Goal: Task Accomplishment & Management: Complete application form

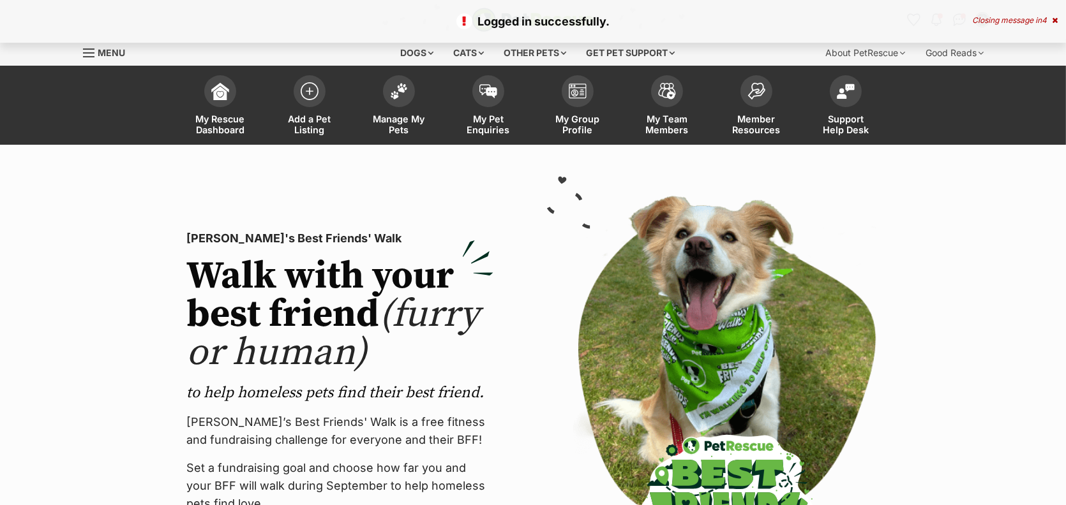
click at [309, 135] on span "Add a Pet Listing" at bounding box center [309, 125] width 57 height 22
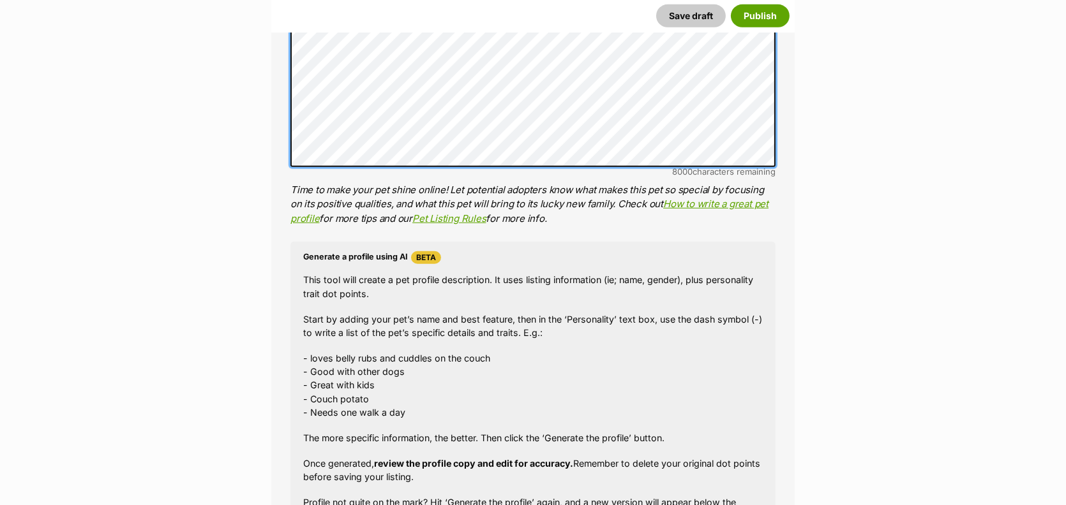
scroll to position [952, 0]
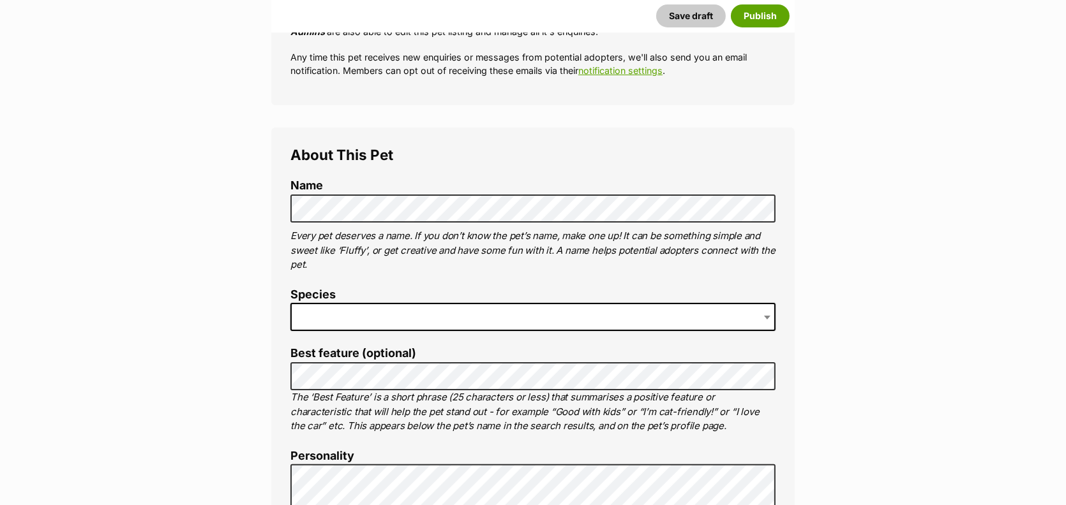
scroll to position [410, 0]
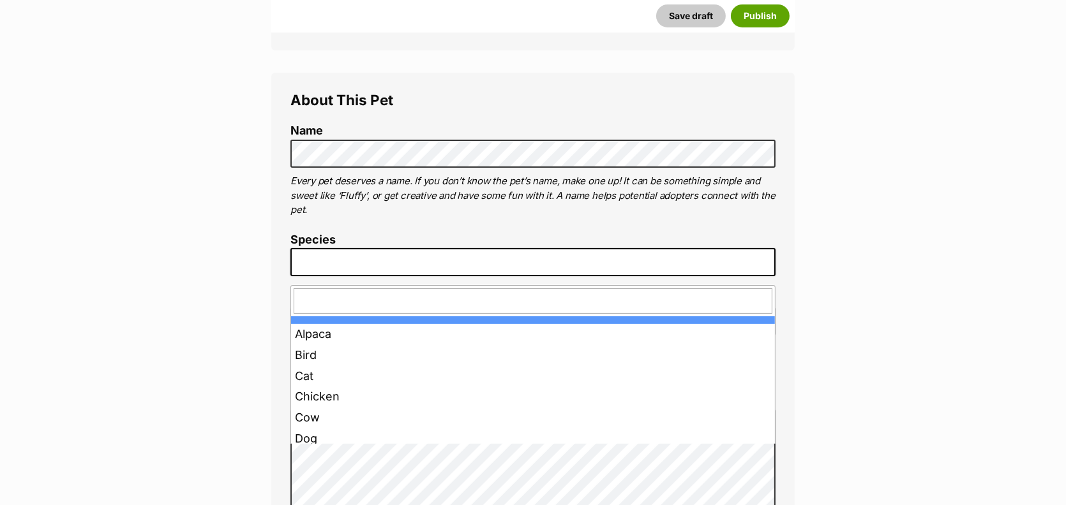
click at [324, 276] on span at bounding box center [532, 262] width 485 height 28
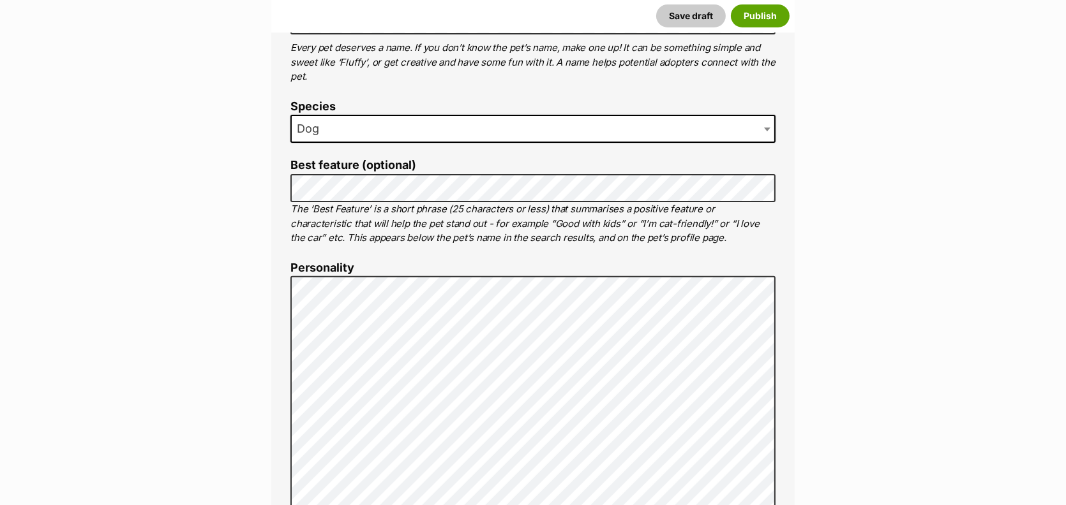
scroll to position [560, 0]
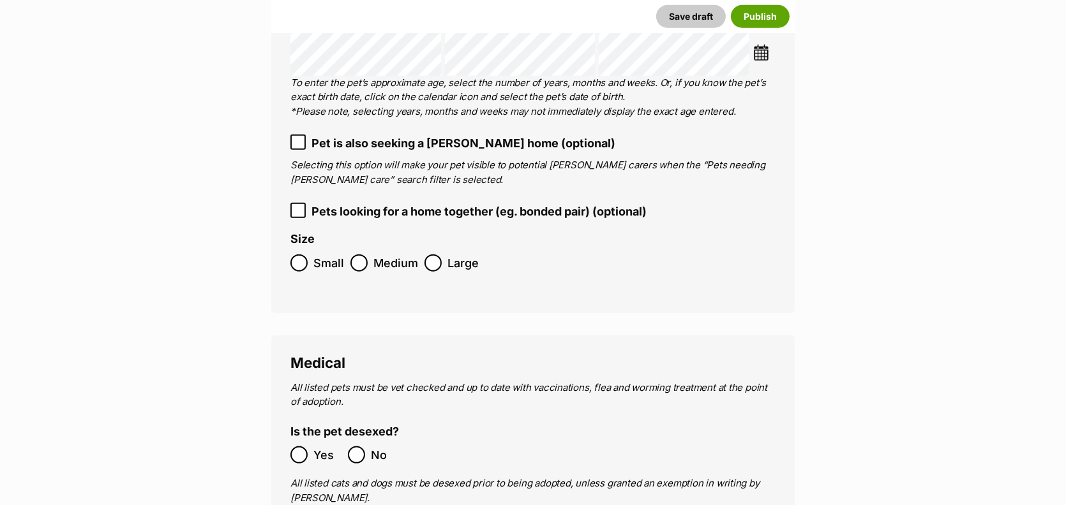
scroll to position [1941, 0]
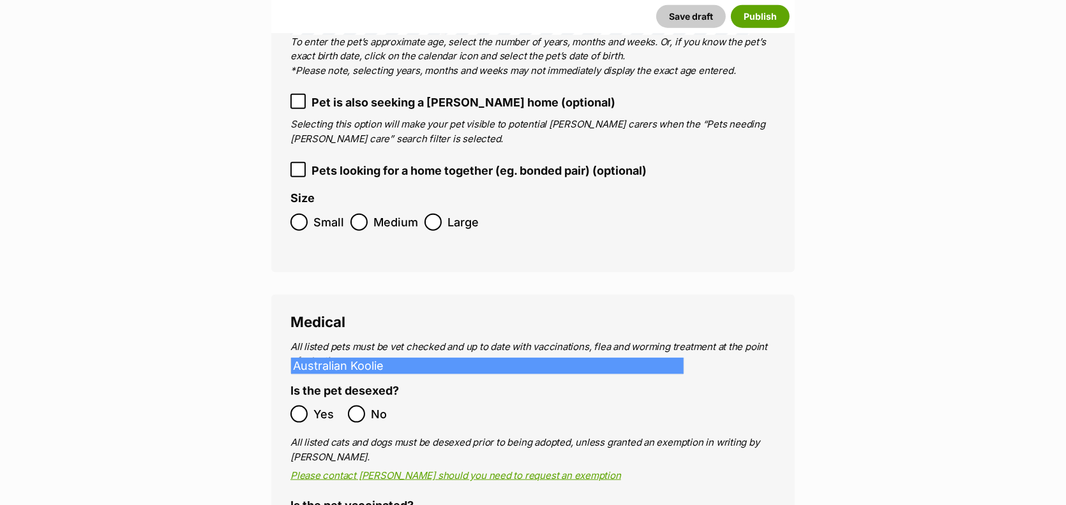
type input "Kool"
select select "4543"
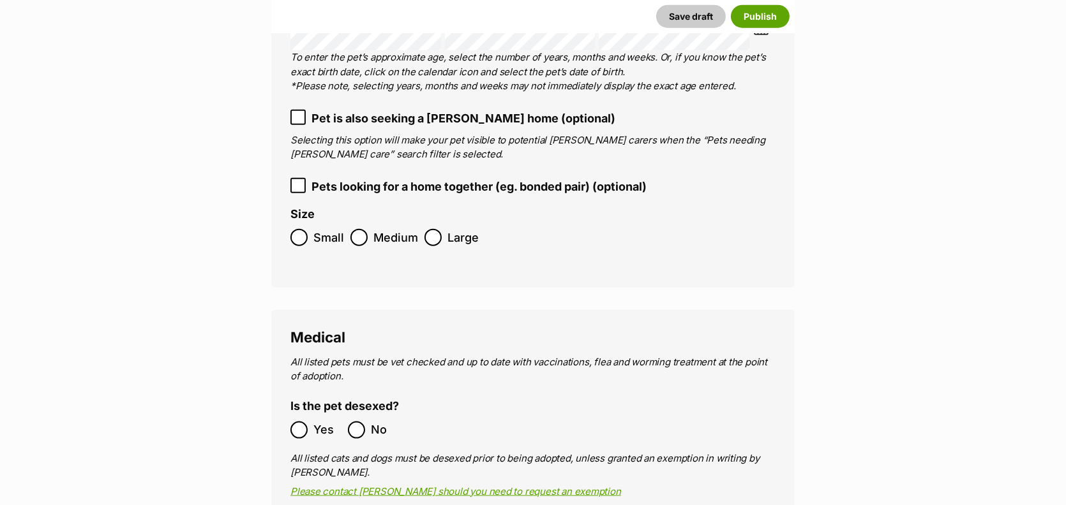
checkbox input "true"
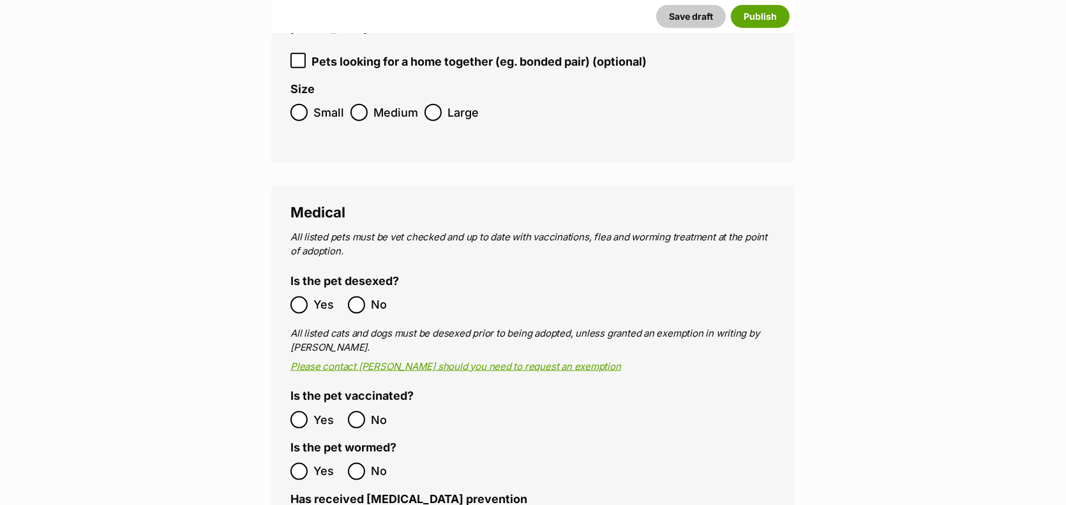
scroll to position [2133, 0]
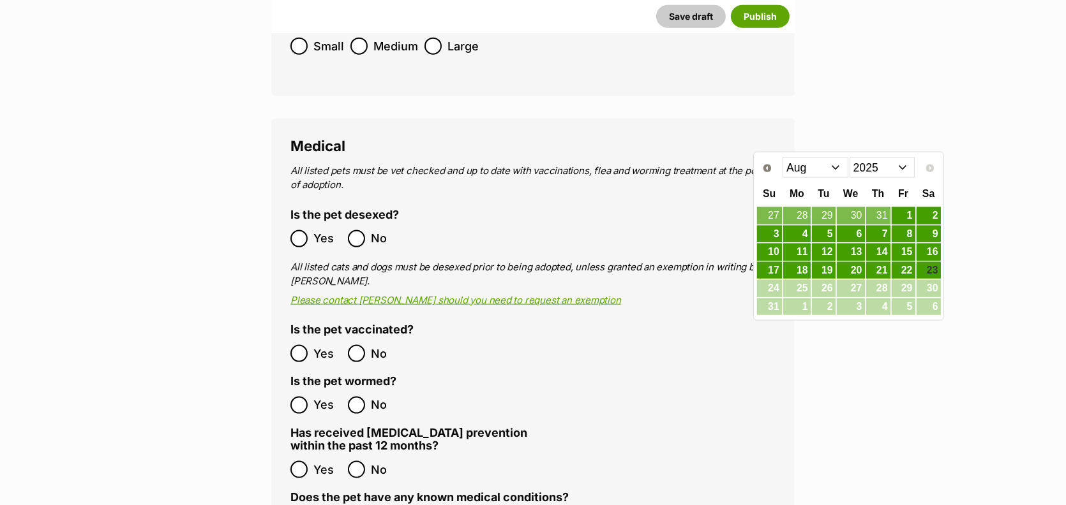
click at [904, 168] on select "2015 2016 2017 2018 2019 2020 2021 2022 2023 2024 2025" at bounding box center [882, 168] width 66 height 20
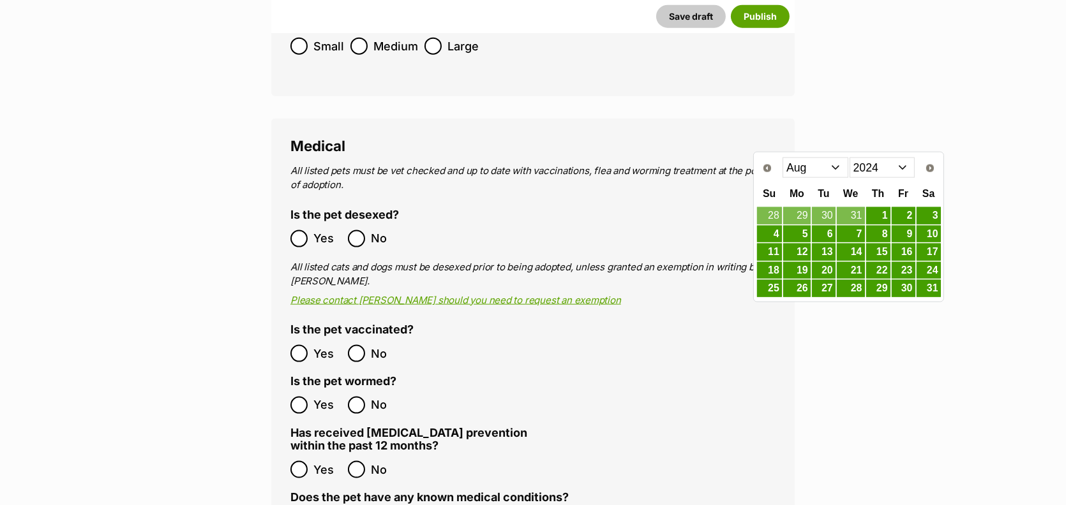
click at [835, 168] on select "Jan Feb Mar Apr May Jun Jul Aug Sep Oct Nov Dec" at bounding box center [815, 168] width 66 height 20
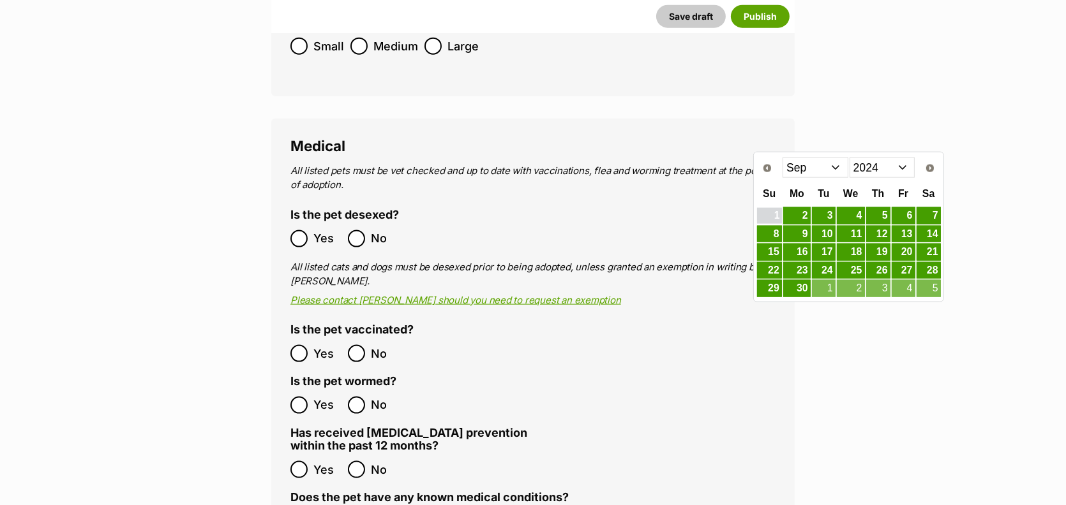
click at [769, 214] on link "1" at bounding box center [769, 216] width 25 height 16
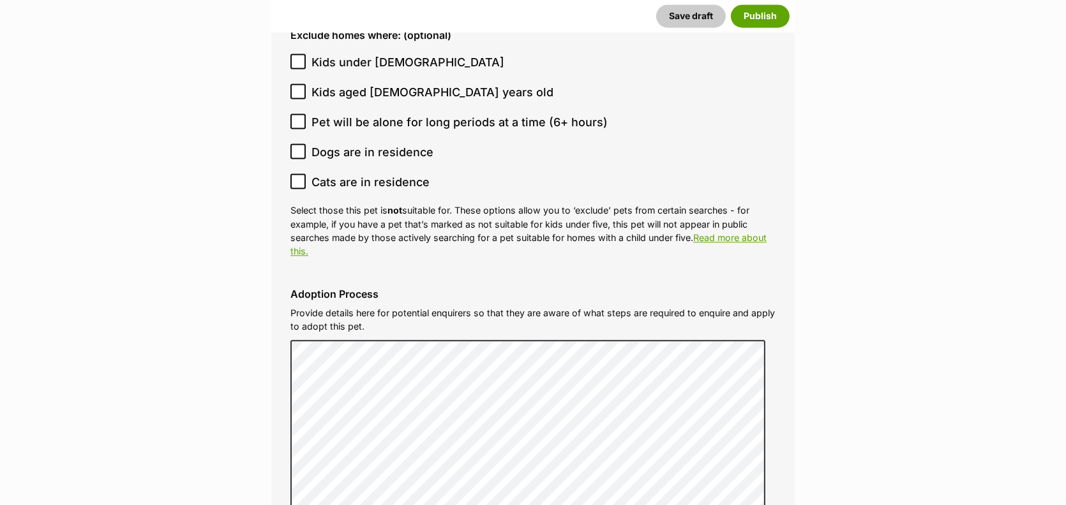
scroll to position [3792, 0]
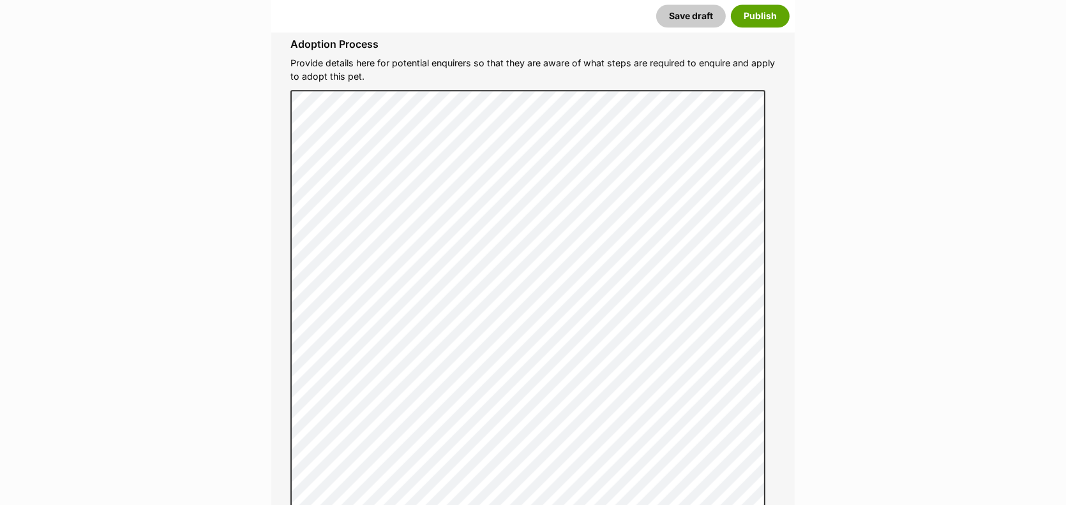
type input "Gordonvale, Queensland, 4865"
drag, startPoint x: 966, startPoint y: 287, endPoint x: 962, endPoint y: 265, distance: 22.8
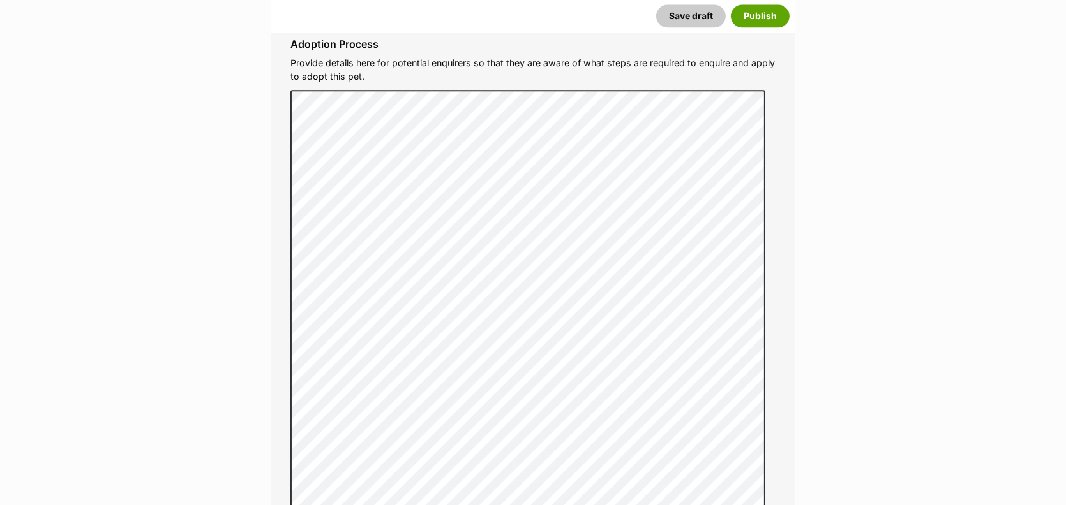
drag, startPoint x: 647, startPoint y: 380, endPoint x: 613, endPoint y: 376, distance: 34.7
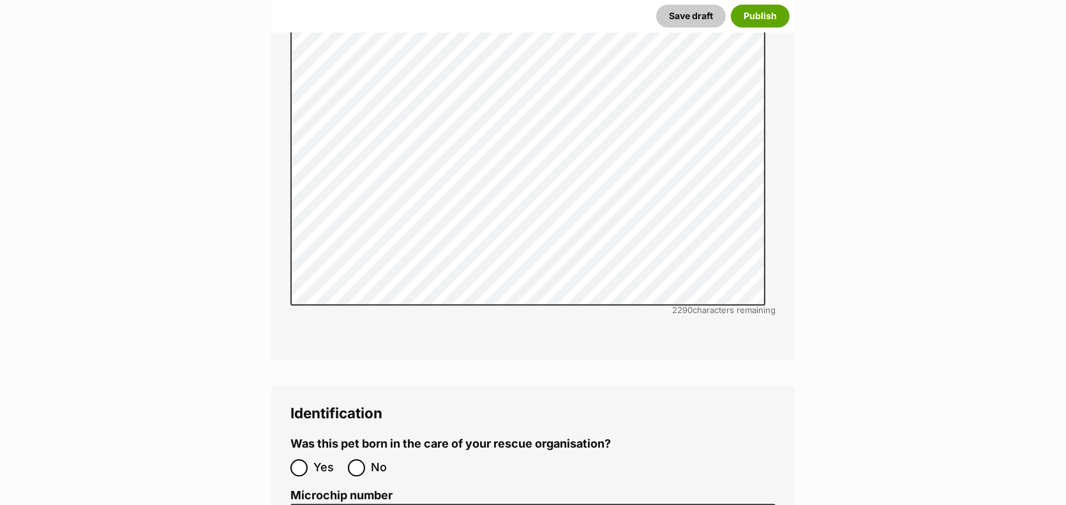
scroll to position [4166, 0]
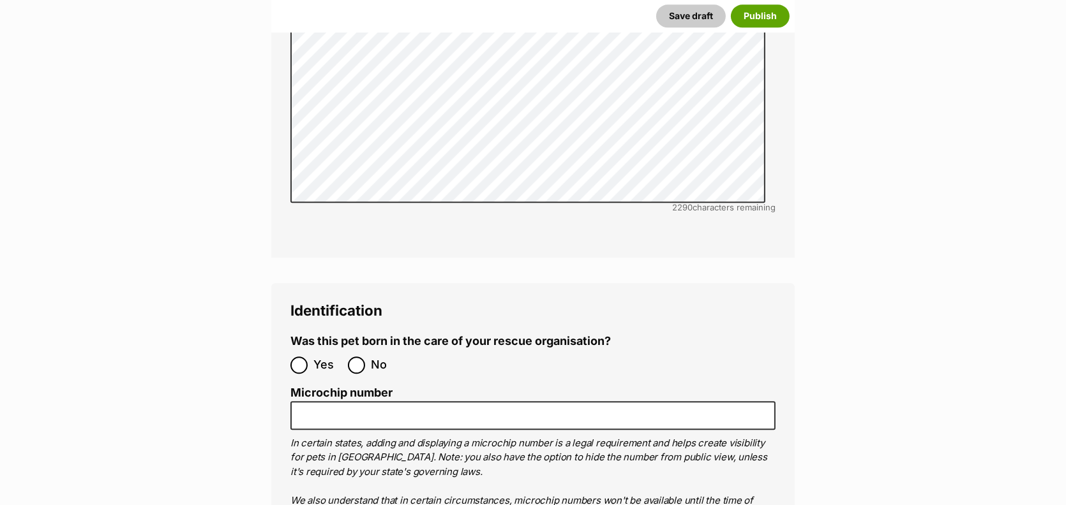
drag, startPoint x: 809, startPoint y: 235, endPoint x: 827, endPoint y: 224, distance: 21.2
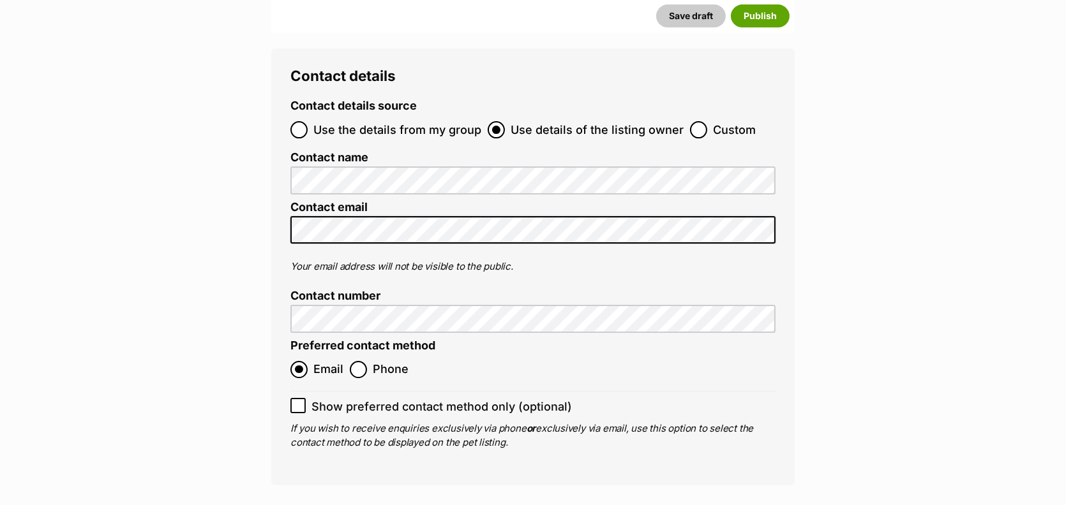
scroll to position [5509, 0]
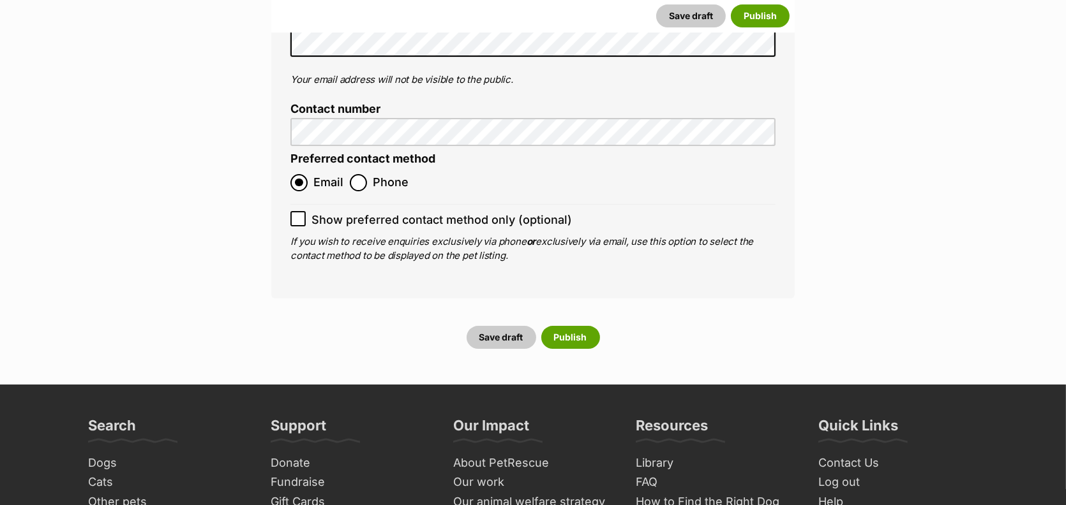
type input "Cairns Animal Rescue"
type input "BIN0005204403508"
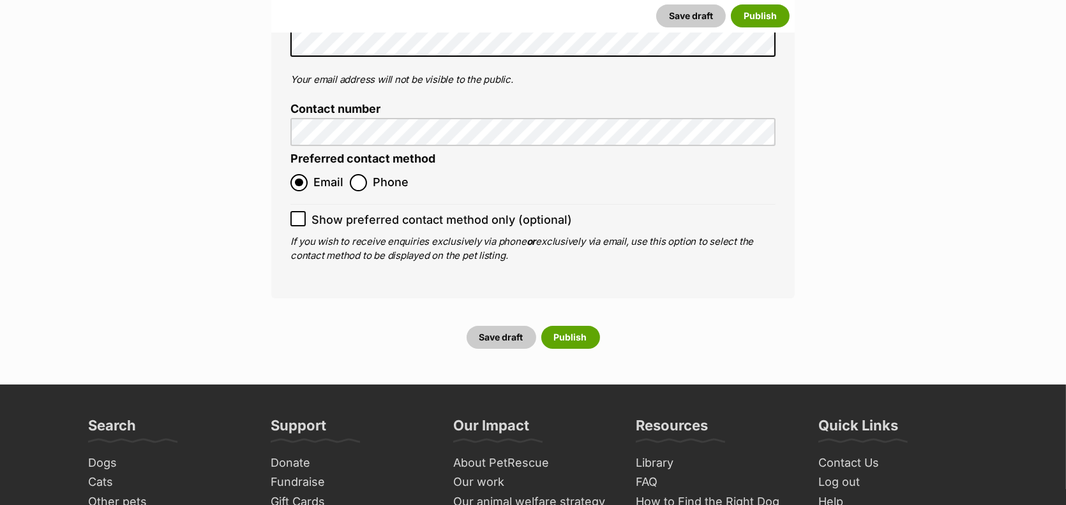
type input "RE116878"
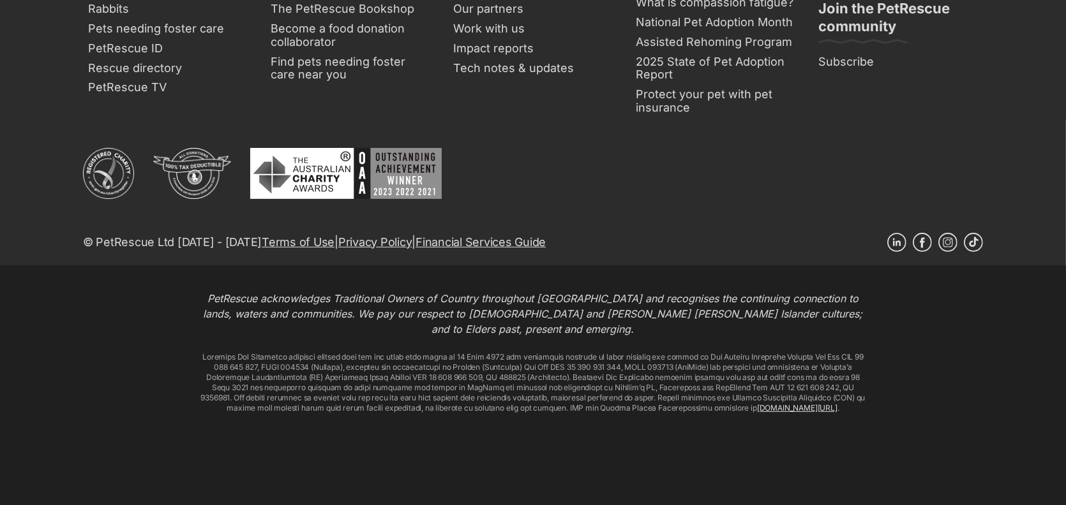
scroll to position [6582, 0]
radio input "true"
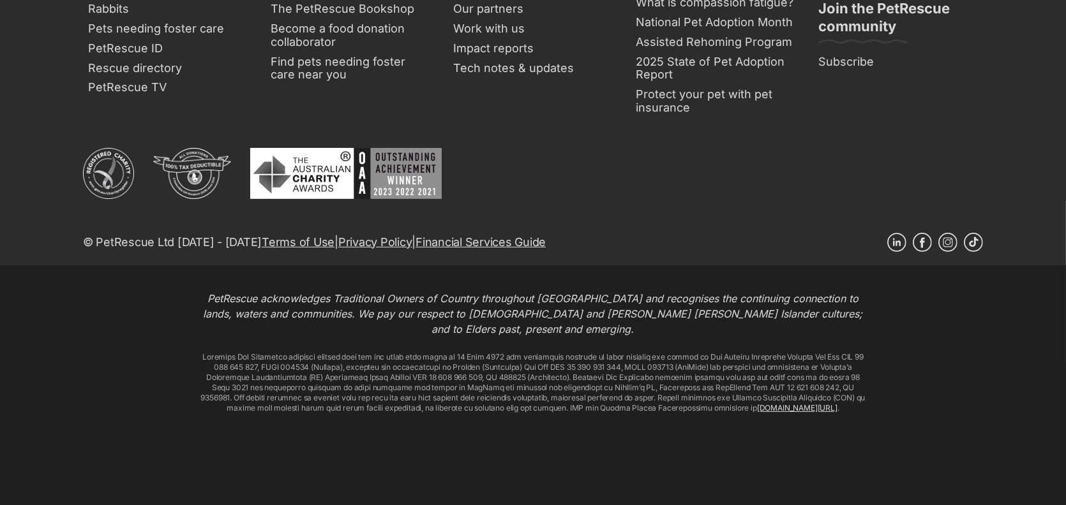
checkbox input "true"
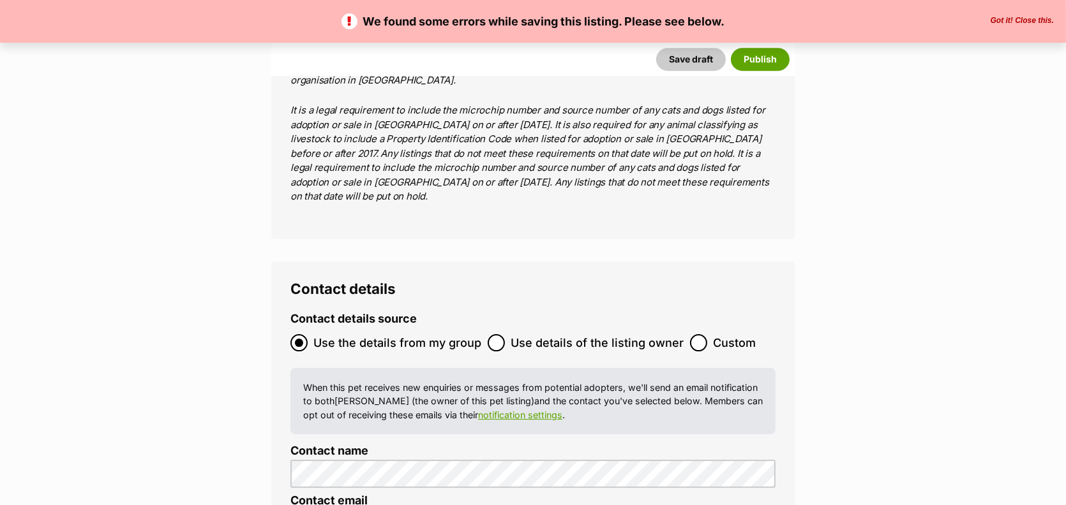
scroll to position [5333, 0]
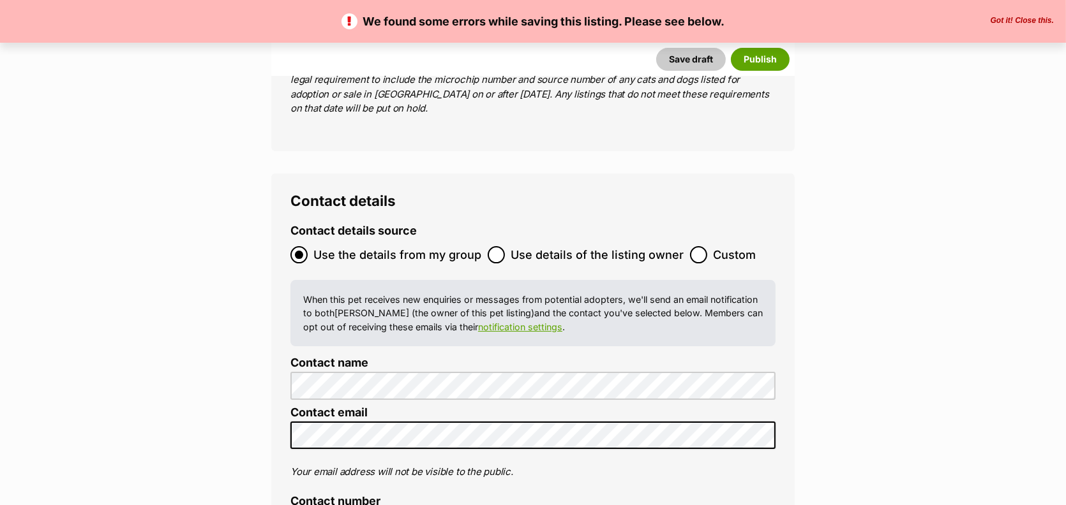
paste input "953010006745851)"
type input "953010006745851)"
radio input "true"
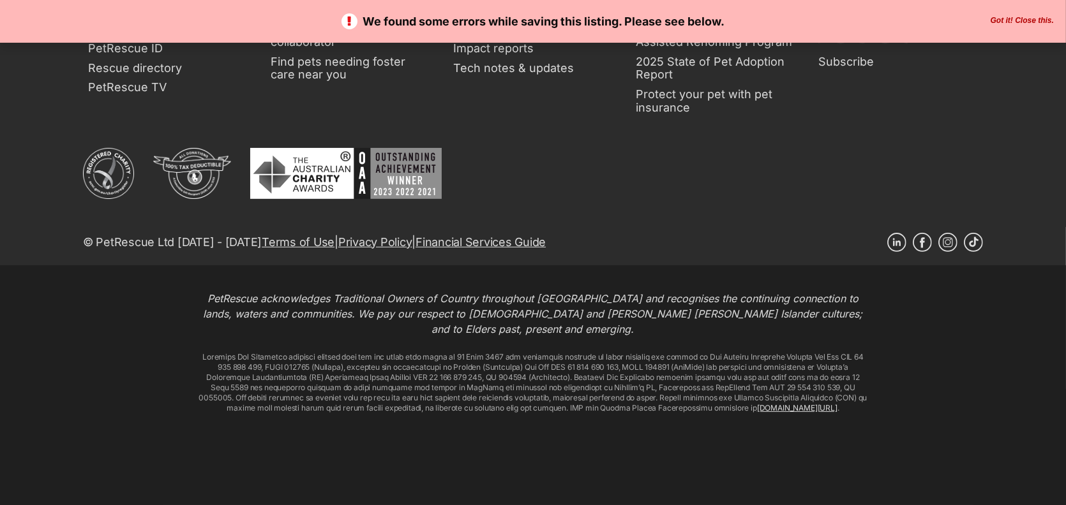
scroll to position [7384, 0]
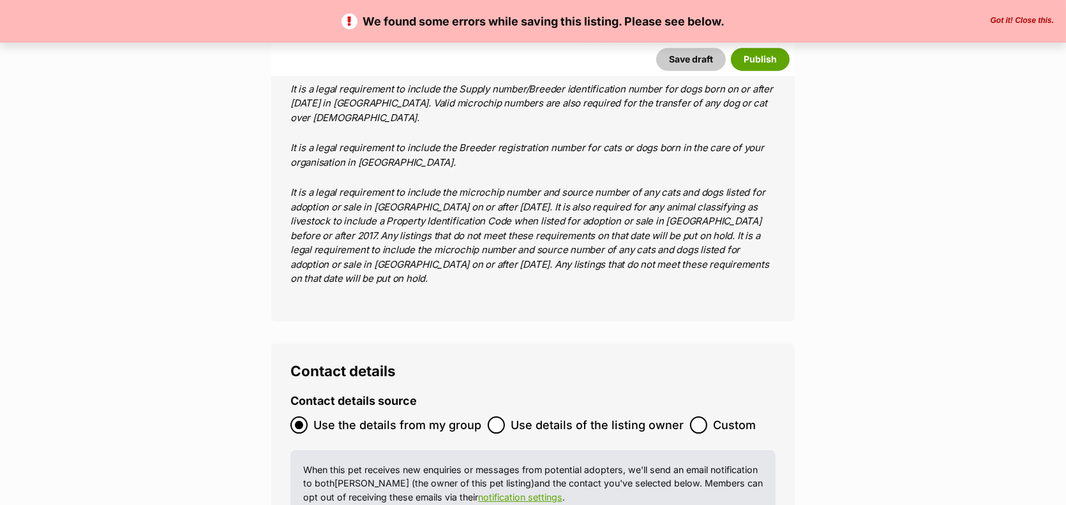
scroll to position [5227, 0]
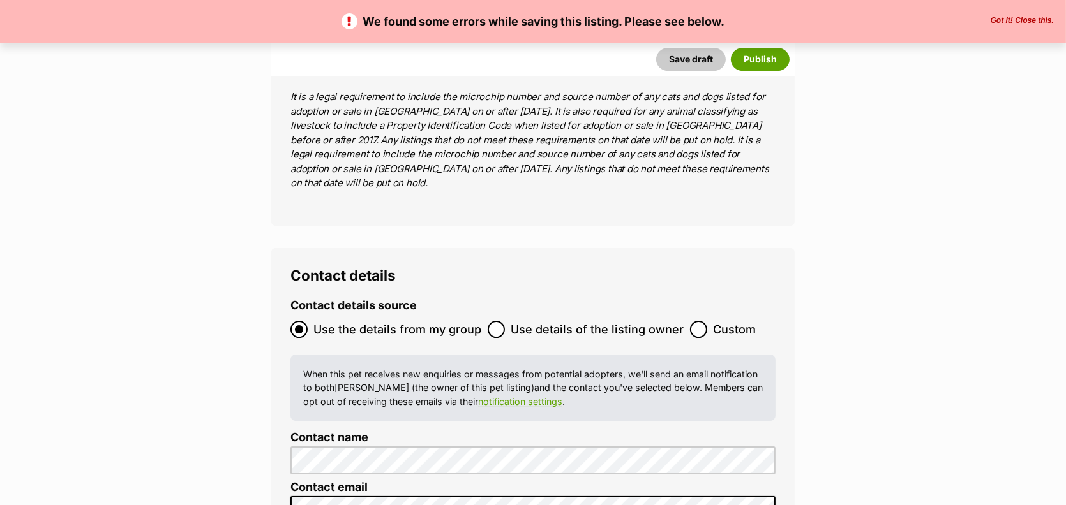
type input "953010006745851"
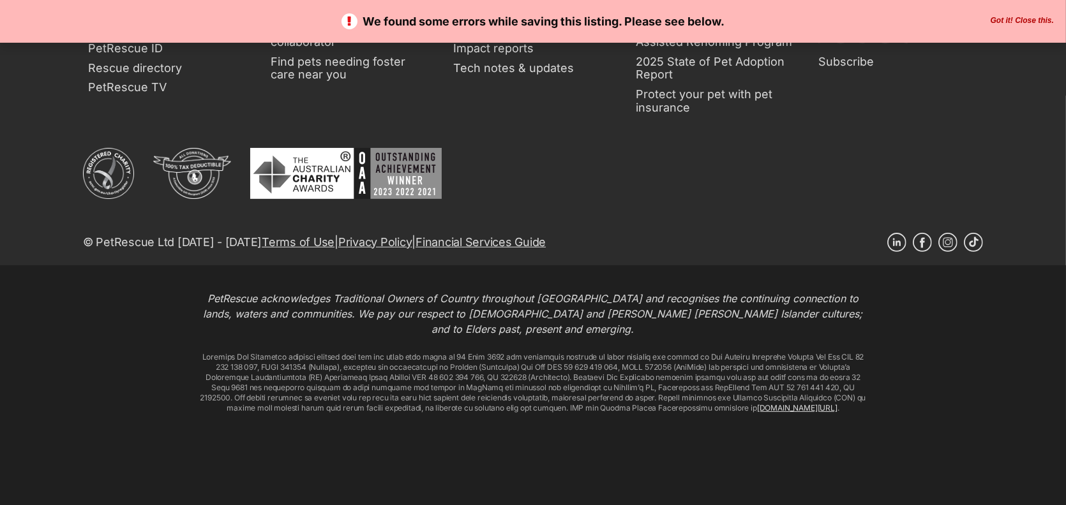
scroll to position [6990, 0]
drag, startPoint x: 591, startPoint y: 458, endPoint x: 624, endPoint y: 456, distance: 33.2
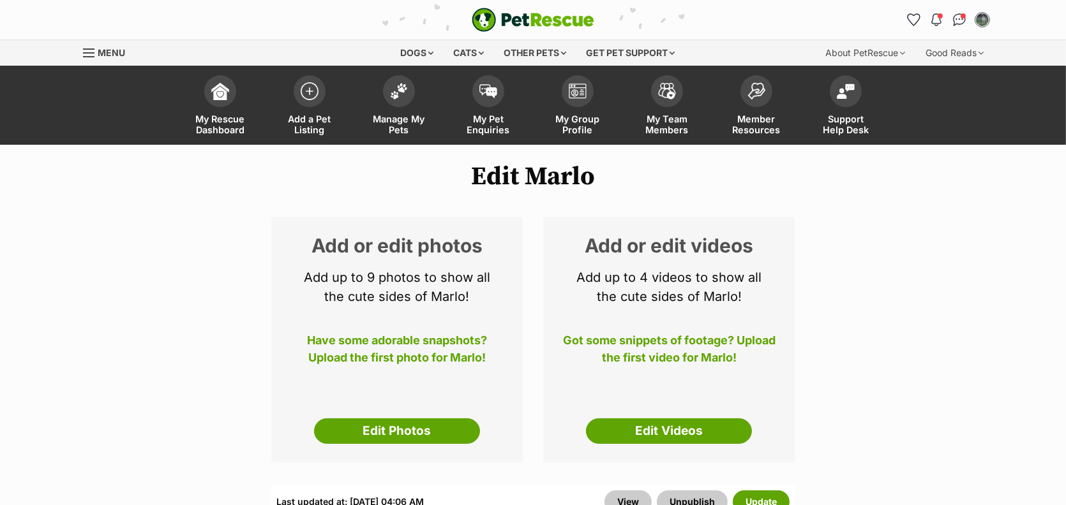
scroll to position [169, 0]
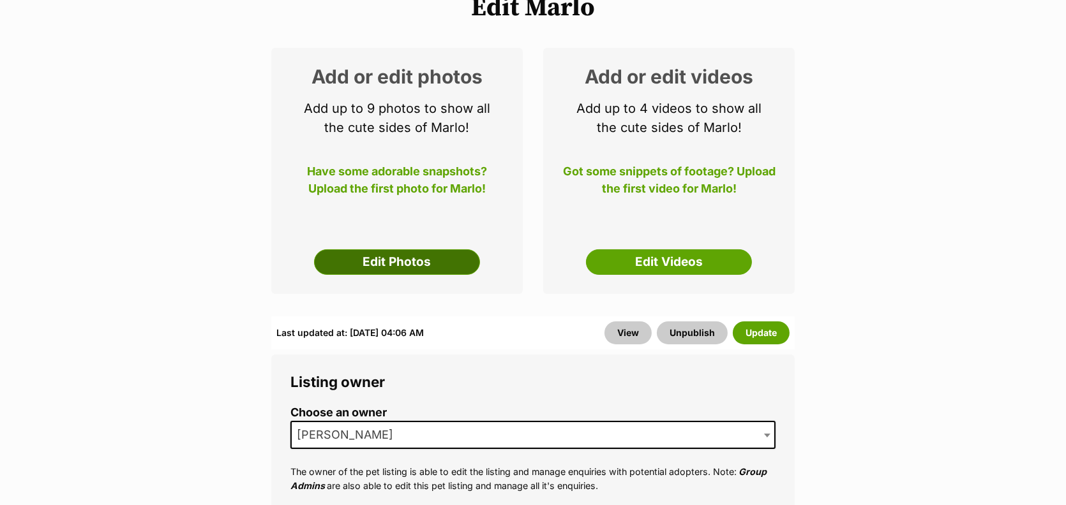
click at [392, 275] on link "Edit Photos" at bounding box center [397, 263] width 166 height 26
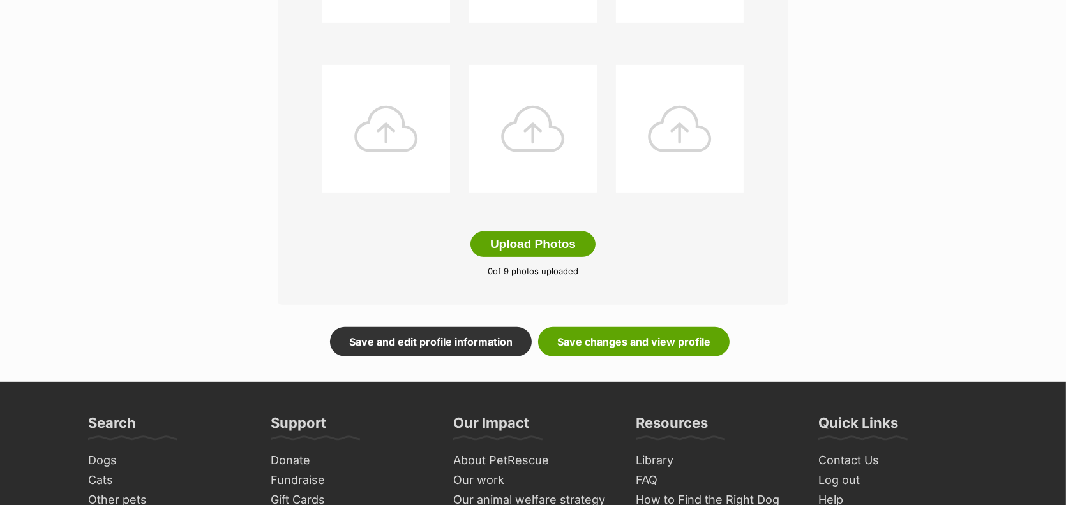
scroll to position [643, 0]
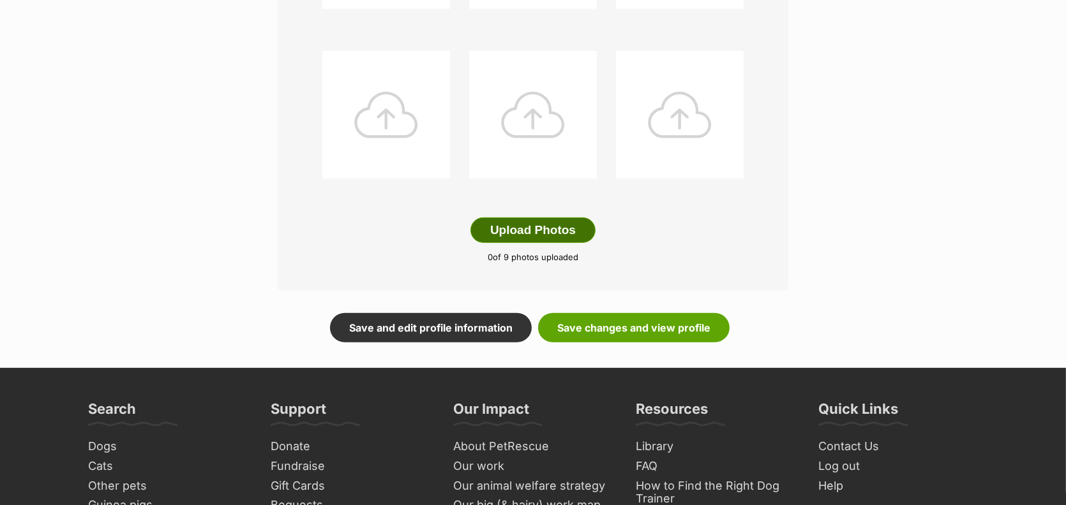
click at [514, 243] on button "Upload Photos" at bounding box center [532, 231] width 125 height 26
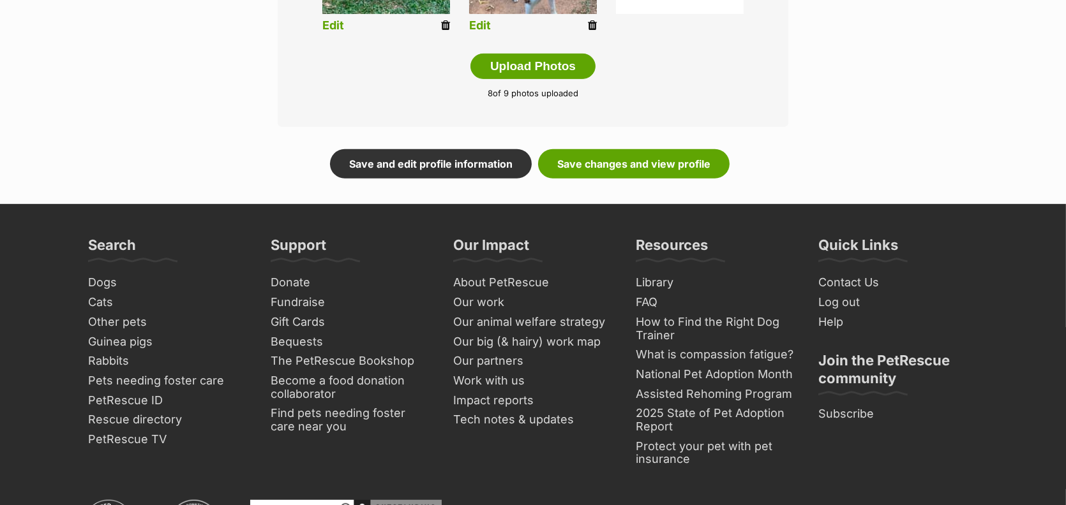
scroll to position [810, 0]
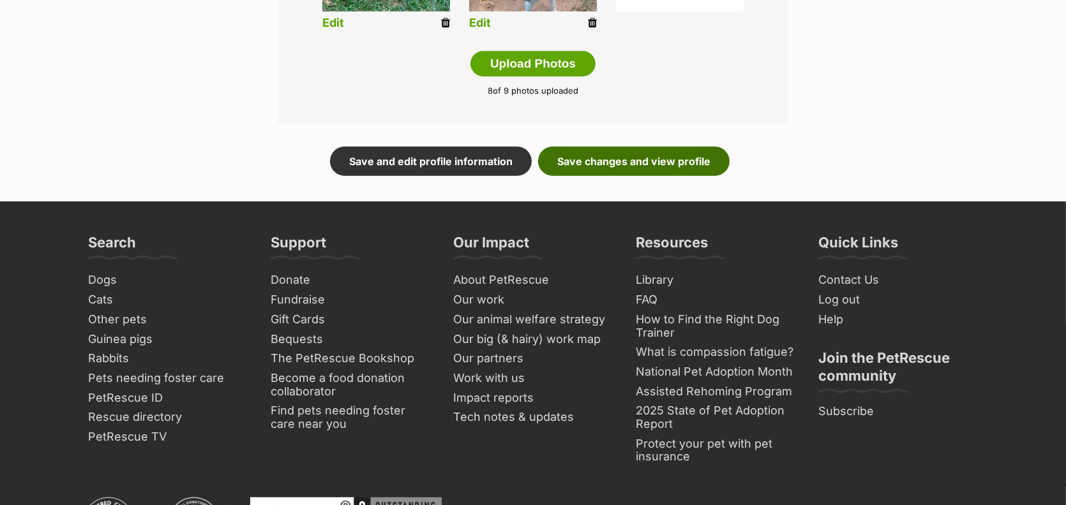
click at [697, 176] on link "Save changes and view profile" at bounding box center [633, 161] width 191 height 29
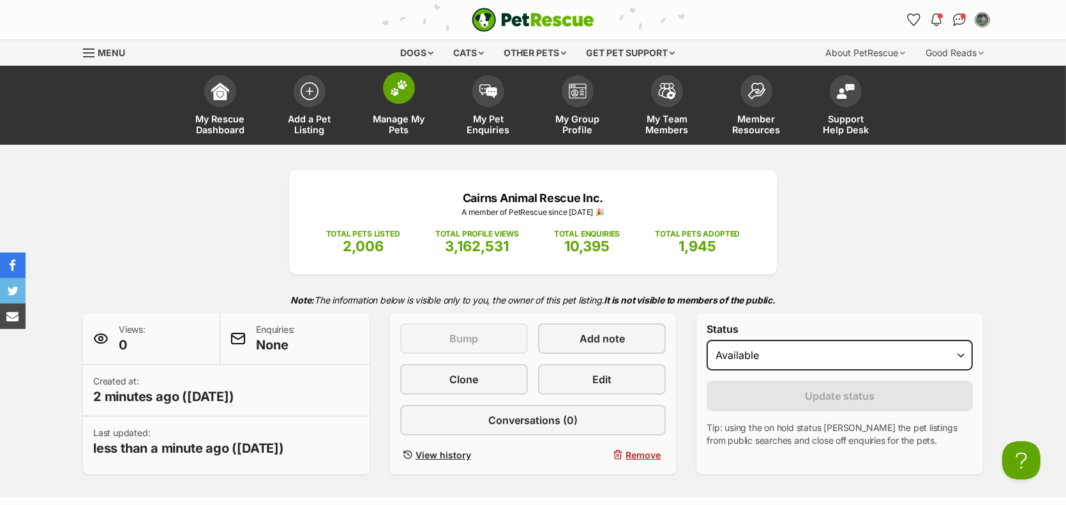
click at [401, 135] on span "Manage My Pets" at bounding box center [398, 125] width 57 height 22
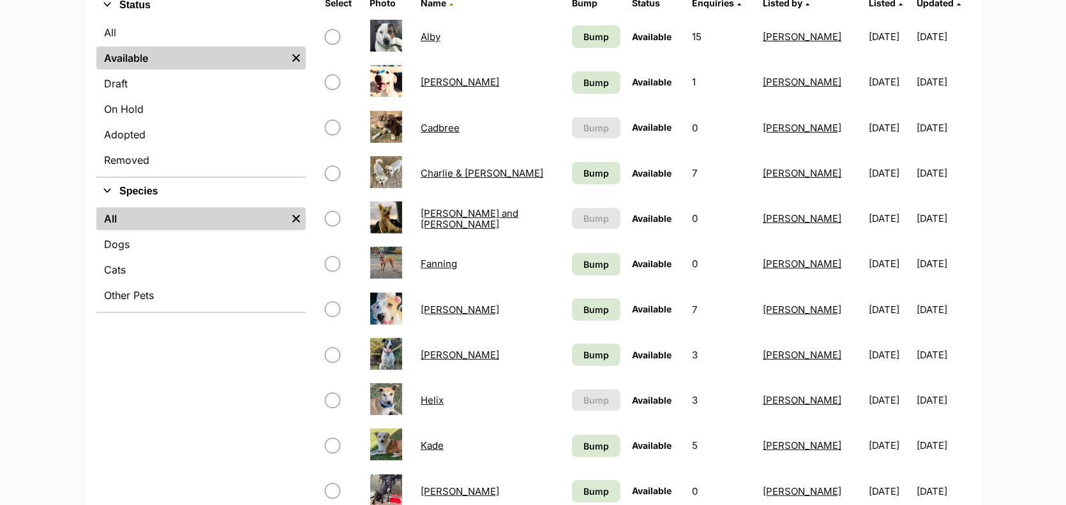
scroll to position [648, 0]
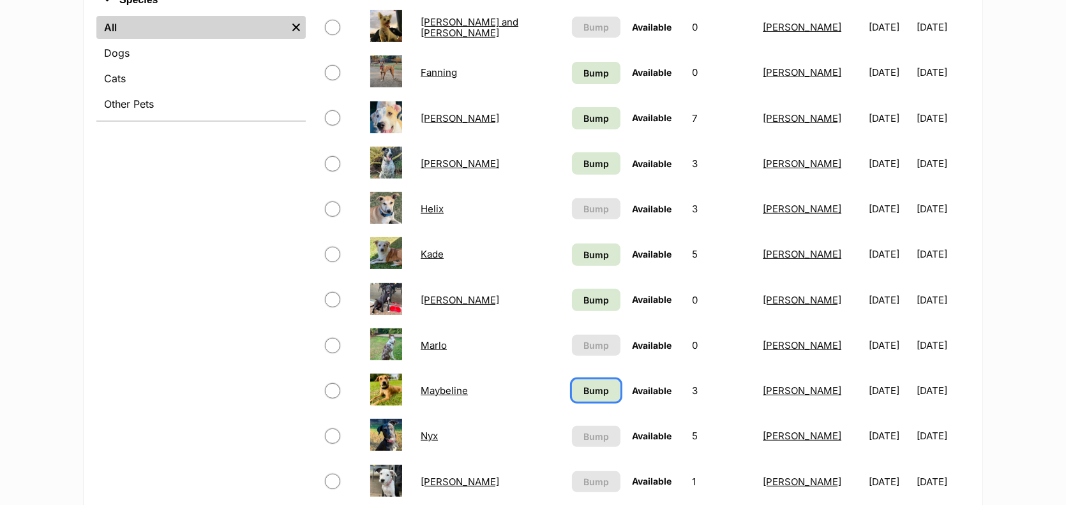
click at [583, 398] on span "Bump" at bounding box center [596, 390] width 26 height 13
click at [583, 307] on span "Bump" at bounding box center [596, 300] width 26 height 13
click at [583, 262] on span "Bump" at bounding box center [596, 254] width 26 height 13
click at [572, 175] on link "Bump" at bounding box center [596, 164] width 48 height 22
click at [583, 125] on span "Bump" at bounding box center [596, 118] width 26 height 13
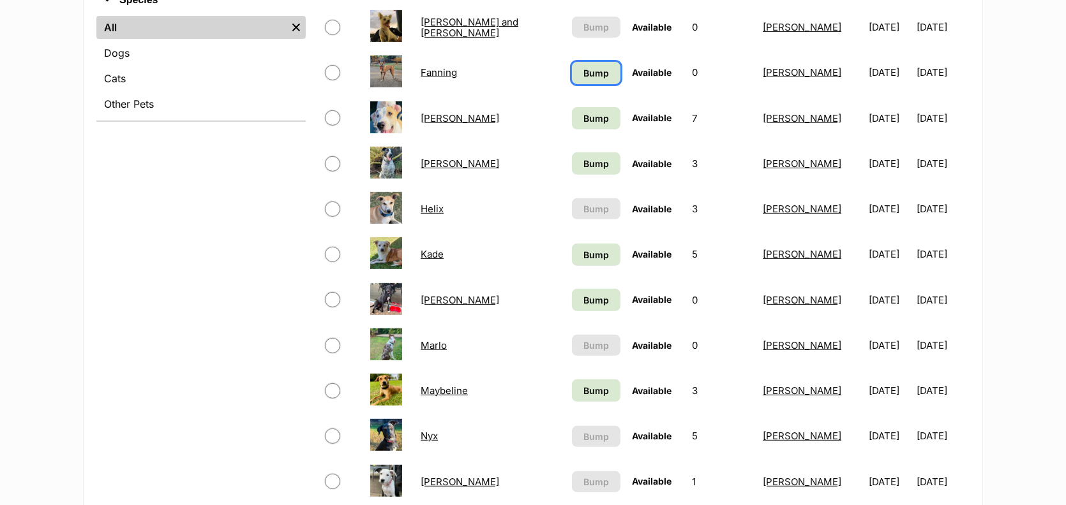
click at [583, 80] on span "Bump" at bounding box center [596, 72] width 26 height 13
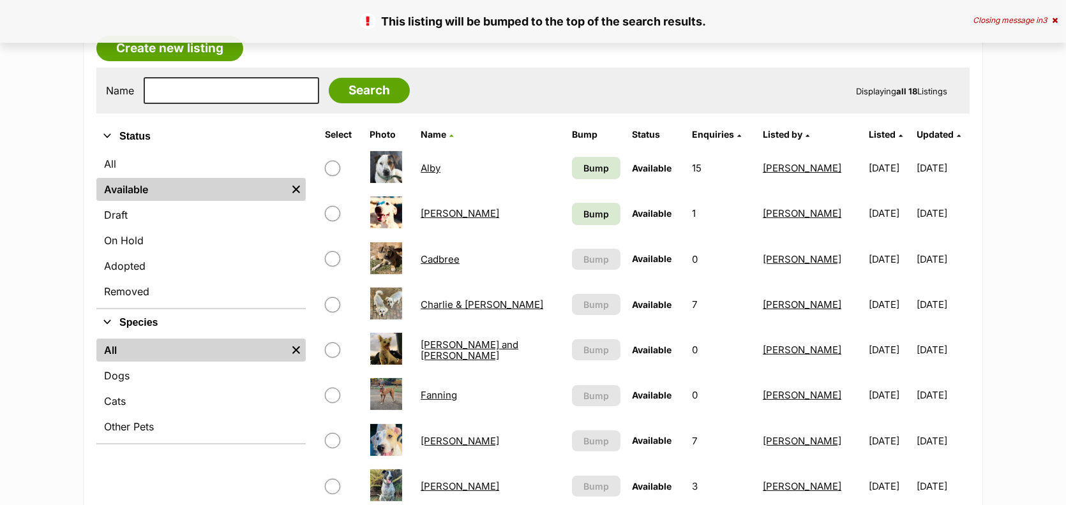
scroll to position [342, 0]
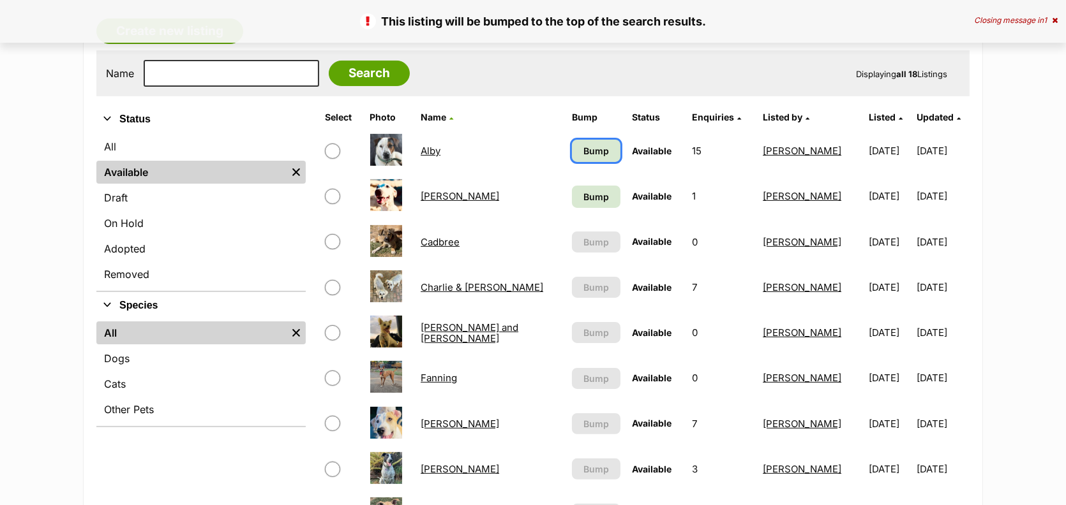
click at [572, 162] on link "Bump" at bounding box center [596, 151] width 48 height 22
click at [583, 204] on span "Bump" at bounding box center [596, 196] width 26 height 13
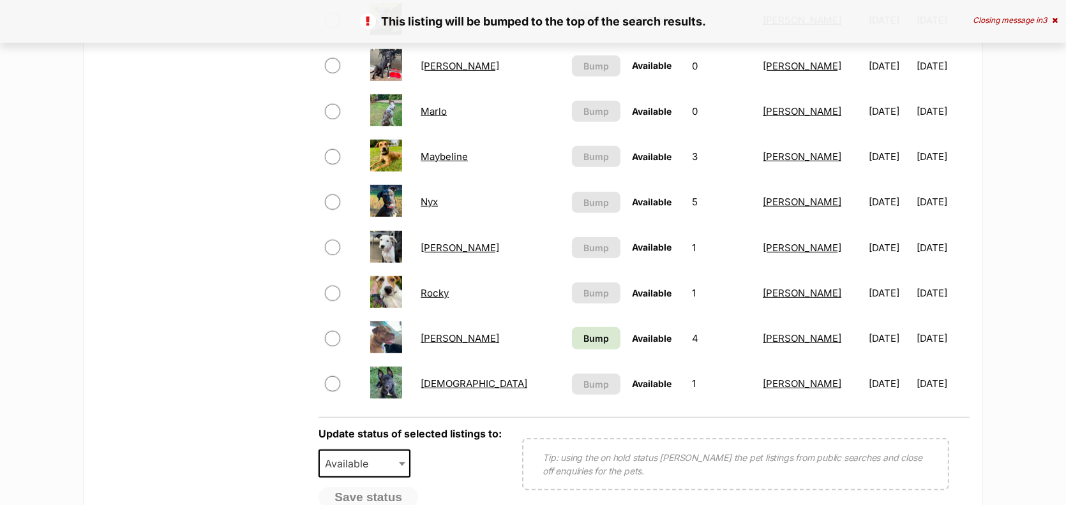
scroll to position [921, 0]
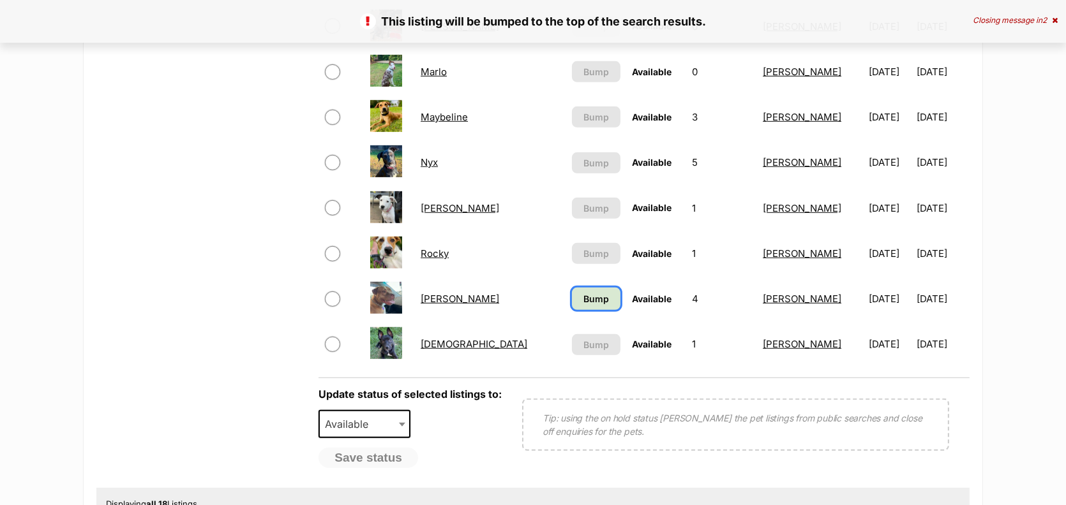
click at [583, 306] on span "Bump" at bounding box center [596, 298] width 26 height 13
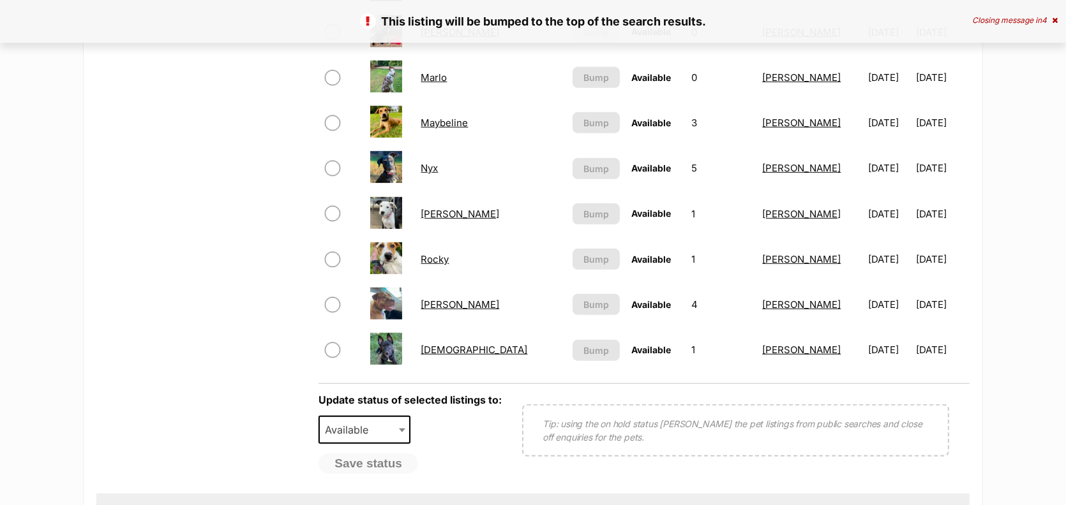
scroll to position [1116, 0]
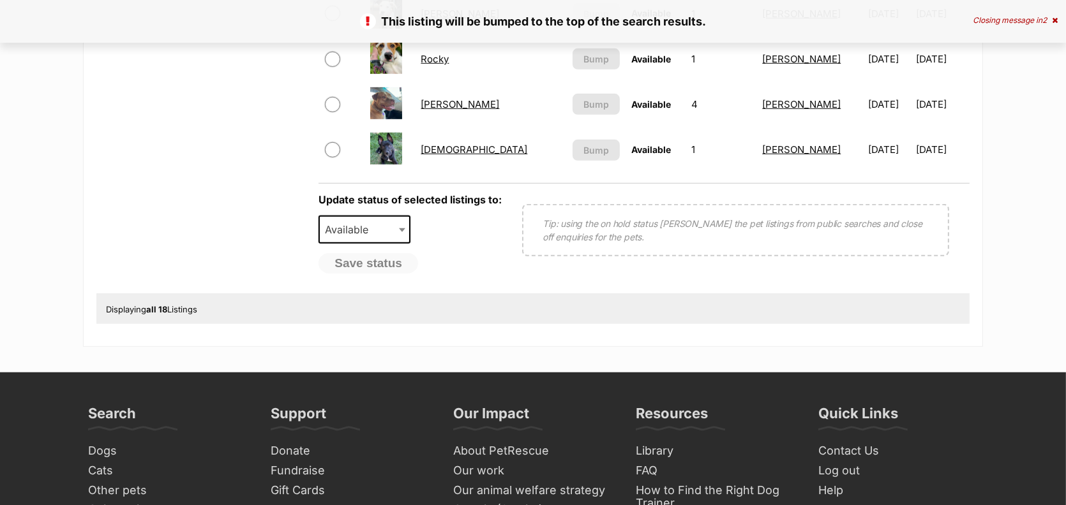
click at [424, 110] on link "Rosie" at bounding box center [460, 104] width 78 height 12
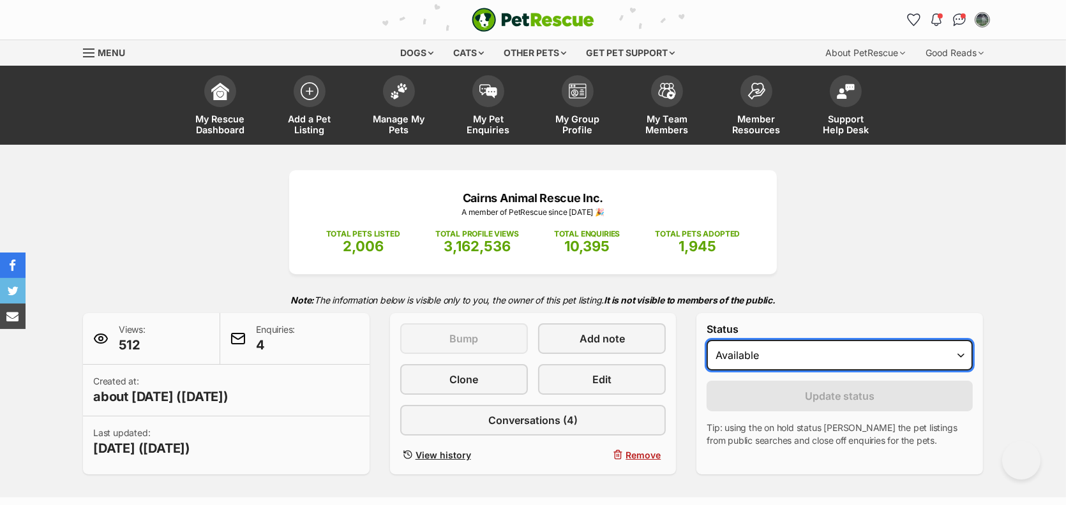
click at [957, 371] on select "Draft - not available as listing has enquires Available On hold Adopted" at bounding box center [839, 355] width 266 height 31
select select "rehomed"
click at [719, 371] on select "Draft - not available as listing has enquires Available On hold Adopted" at bounding box center [839, 355] width 266 height 31
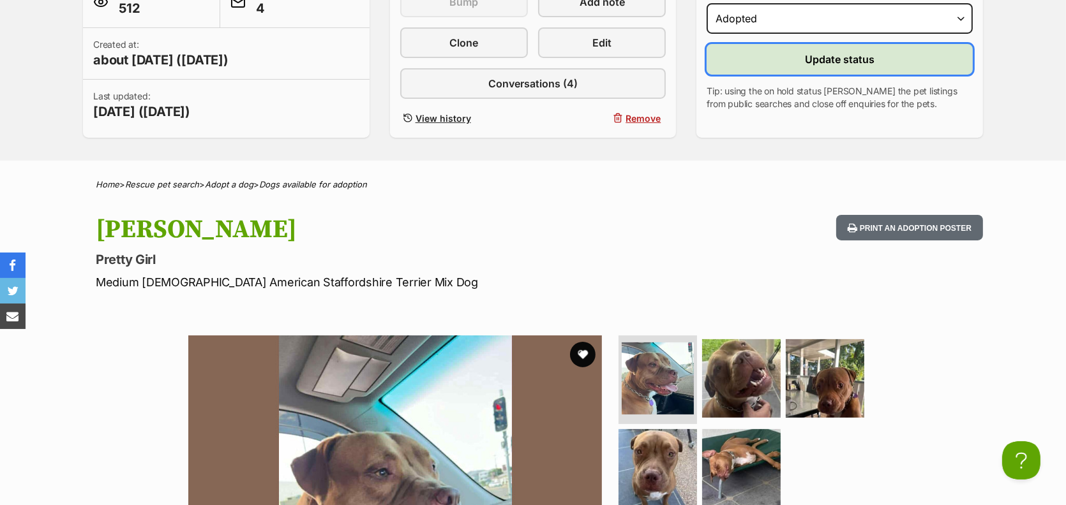
click at [832, 67] on span "Update status" at bounding box center [840, 59] width 70 height 15
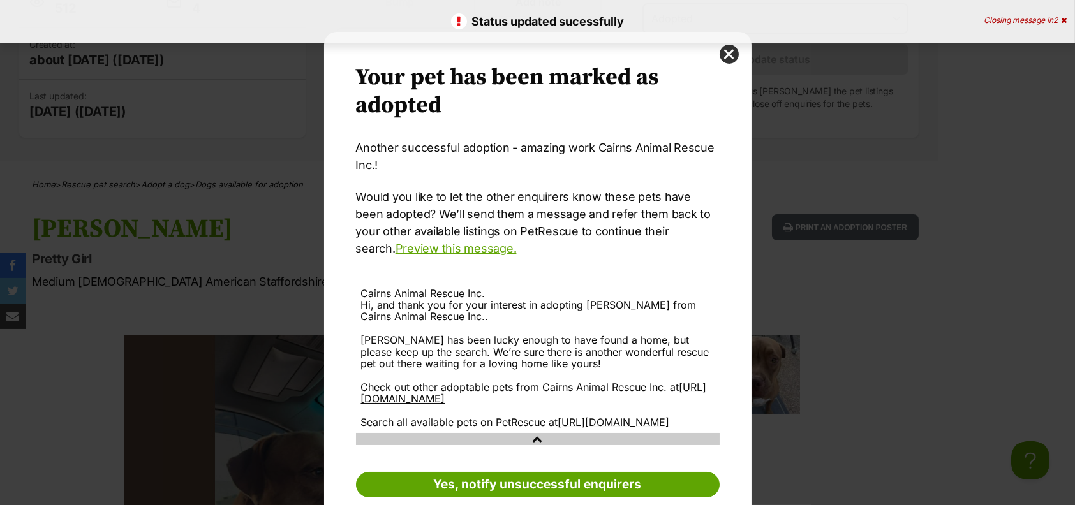
click at [726, 43] on div "Your pet has been marked as adopted Another successful adoption - amazing work …" at bounding box center [538, 290] width 428 height 516
click at [723, 50] on button "close" at bounding box center [729, 54] width 19 height 19
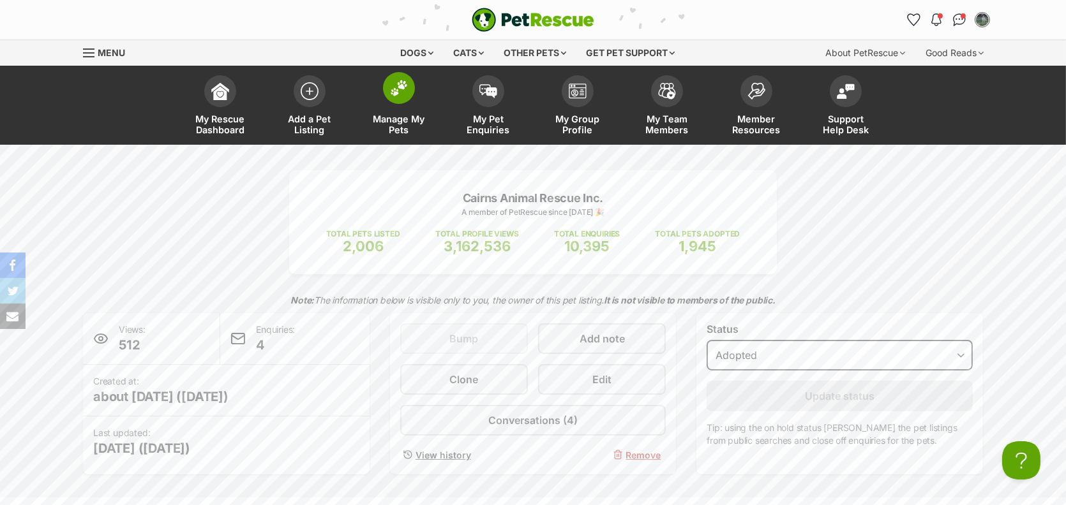
click at [396, 135] on span "Manage My Pets" at bounding box center [398, 125] width 57 height 22
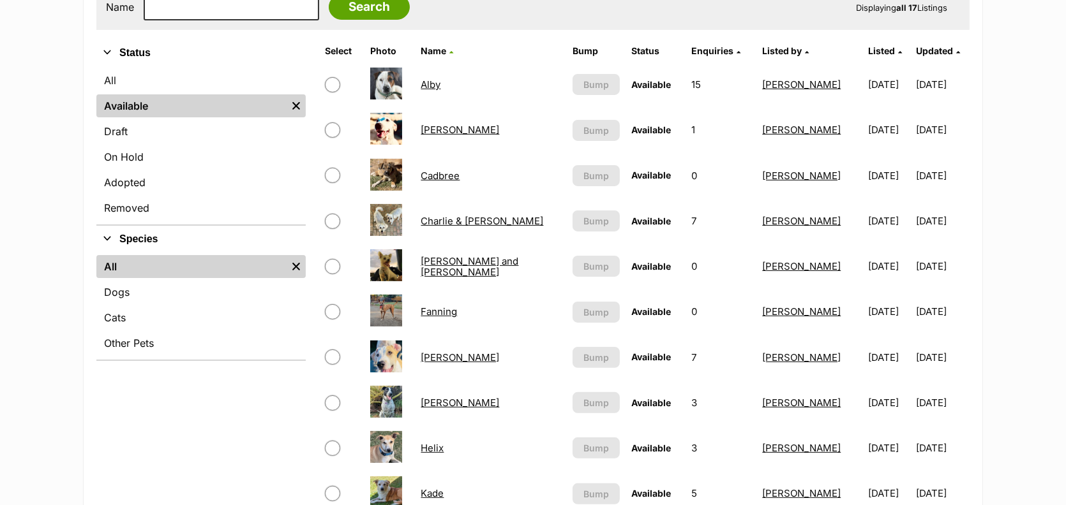
scroll to position [330, 0]
